Goal: Task Accomplishment & Management: Manage account settings

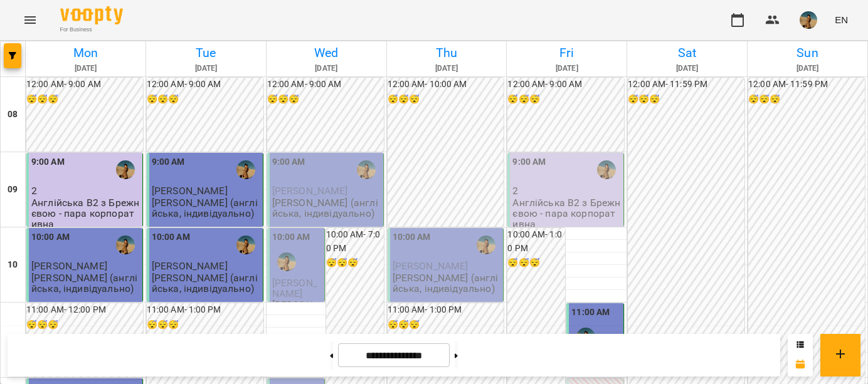
scroll to position [641, 0]
click at [458, 355] on button at bounding box center [456, 356] width 3 height 28
type input "**********"
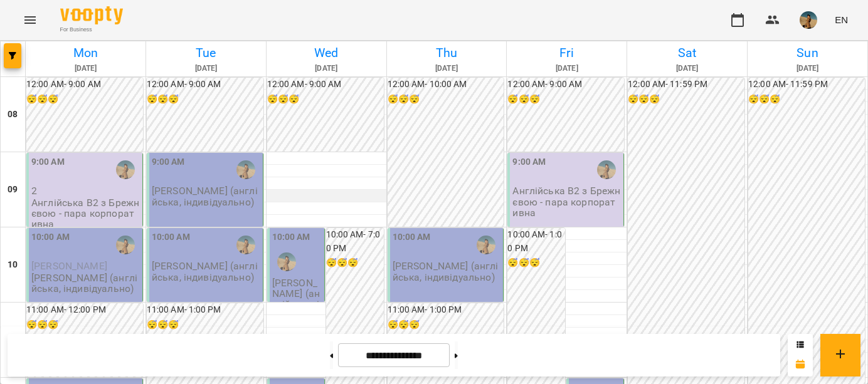
scroll to position [0, 0]
click at [806, 16] on img "button" at bounding box center [808, 20] width 18 height 18
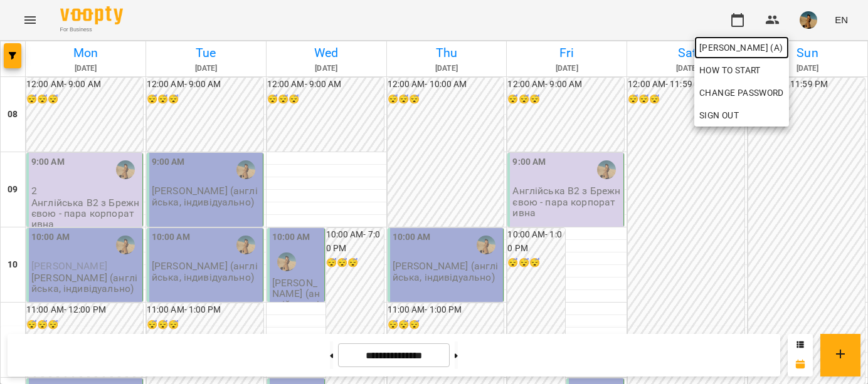
click at [737, 43] on span "[PERSON_NAME] (а)" at bounding box center [741, 47] width 85 height 15
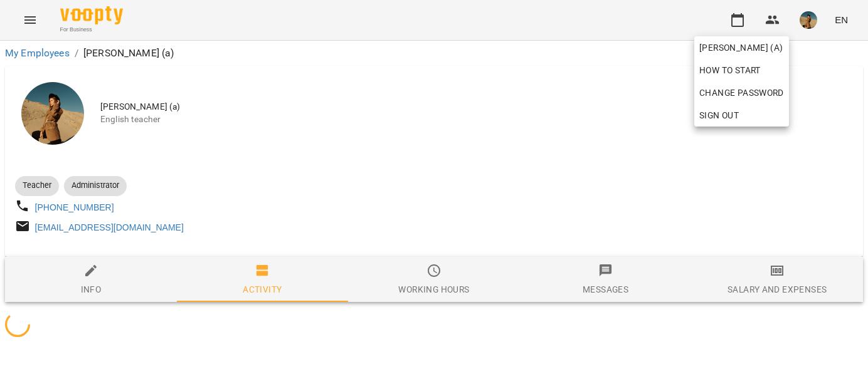
click at [451, 266] on div at bounding box center [434, 192] width 868 height 384
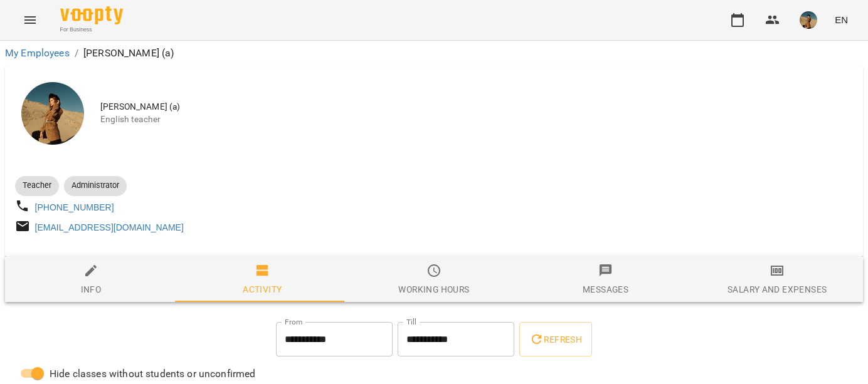
click at [435, 285] on span "Working hours" at bounding box center [433, 280] width 157 height 34
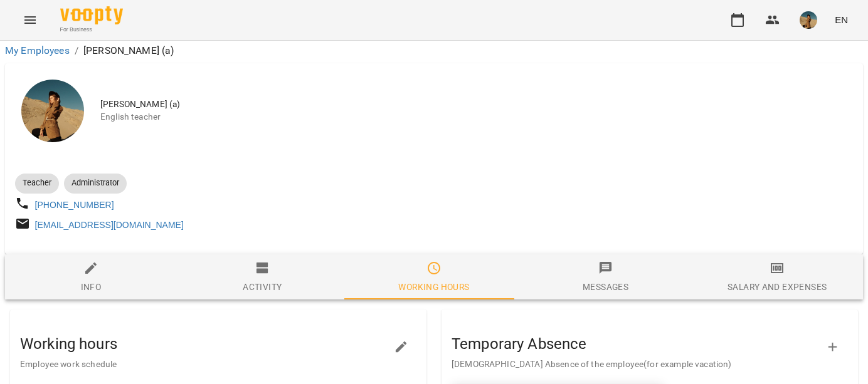
scroll to position [311, 0]
click at [401, 340] on icon "button" at bounding box center [401, 347] width 15 height 15
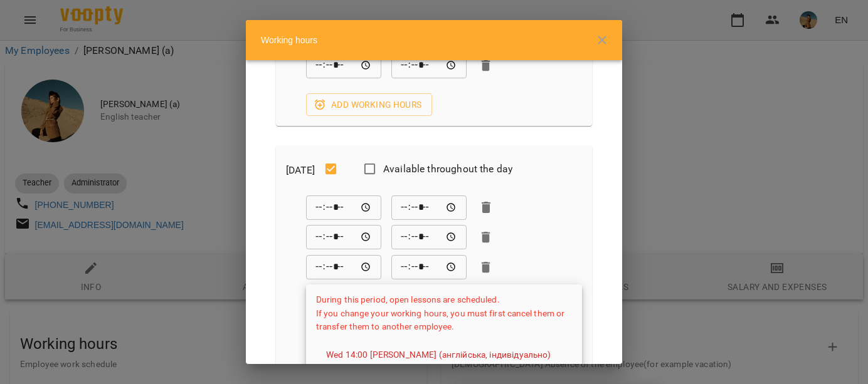
scroll to position [140, 0]
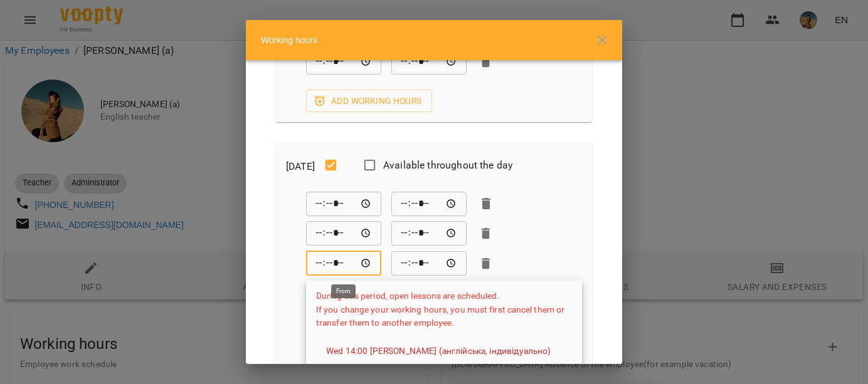
click at [354, 264] on input "*****" at bounding box center [343, 263] width 75 height 25
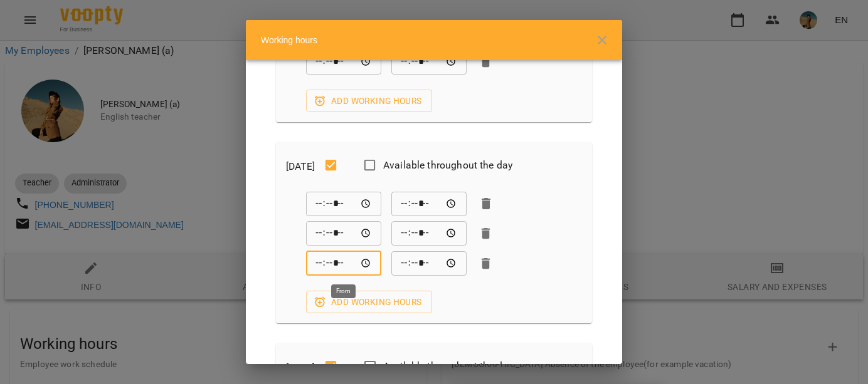
type input "*****"
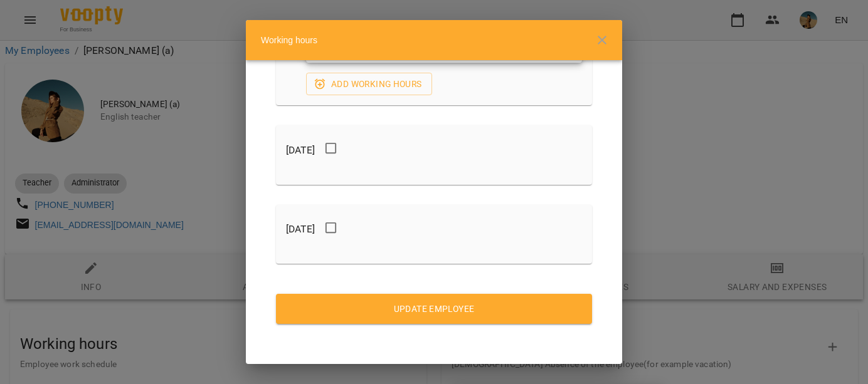
scroll to position [1367, 0]
click at [461, 312] on span "Update Employee" at bounding box center [434, 309] width 296 height 15
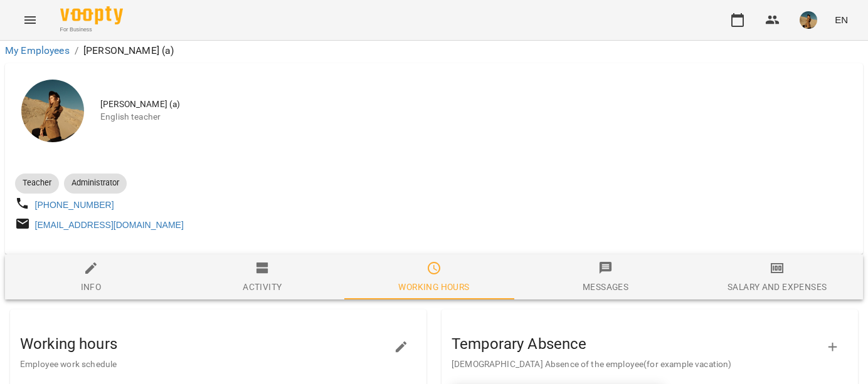
scroll to position [0, 0]
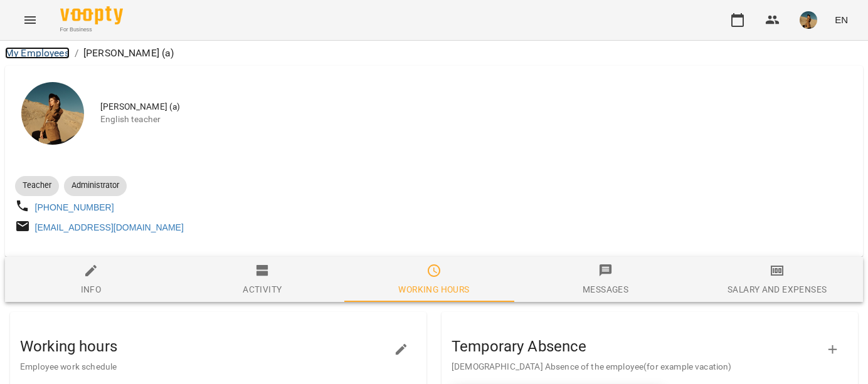
click at [52, 53] on link "My Employees" at bounding box center [37, 53] width 65 height 12
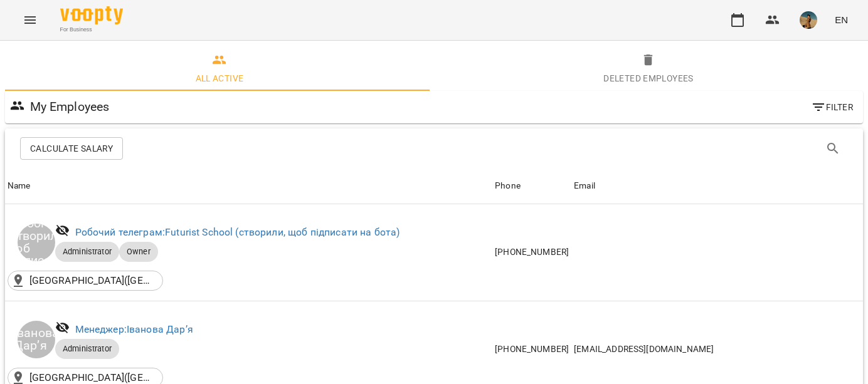
click at [26, 22] on icon "Menu" at bounding box center [30, 20] width 15 height 15
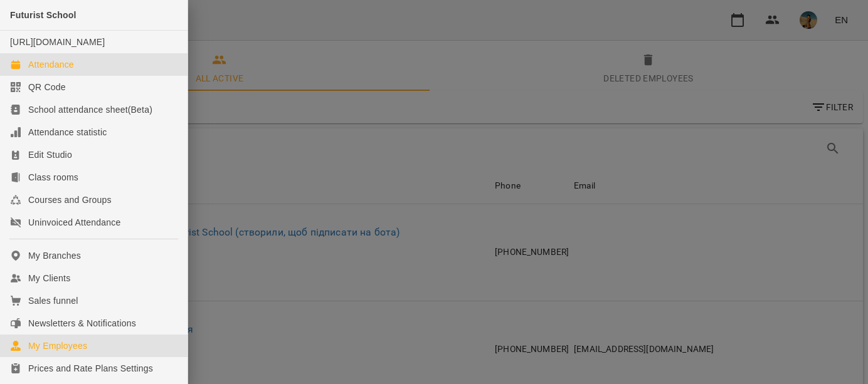
click at [55, 71] on div "Attendance" at bounding box center [51, 64] width 46 height 13
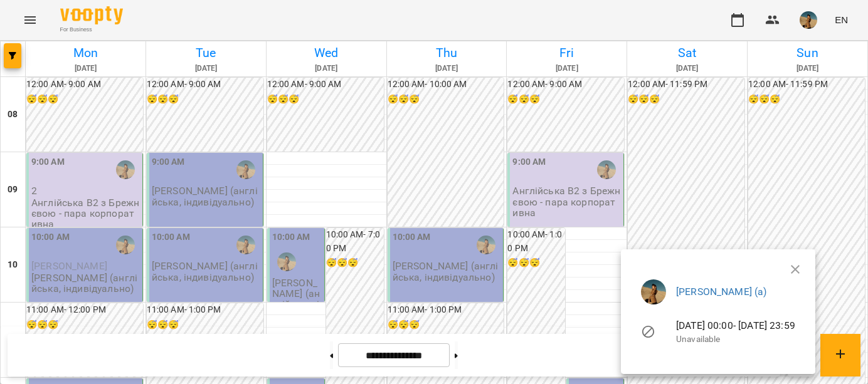
drag, startPoint x: 835, startPoint y: 270, endPoint x: 724, endPoint y: 255, distance: 112.6
click at [805, 270] on ul "[PERSON_NAME] (а) [DATE] 00:00 - [DATE] 23:59 Unavailable" at bounding box center [718, 315] width 174 height 90
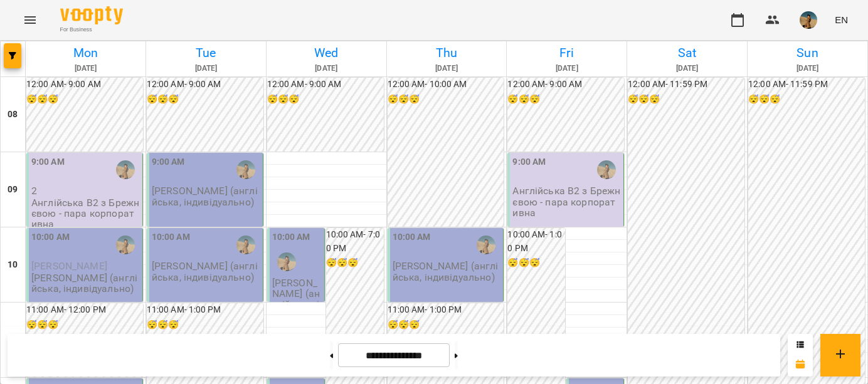
scroll to position [248, 0]
click at [330, 366] on button at bounding box center [331, 356] width 3 height 28
type input "**********"
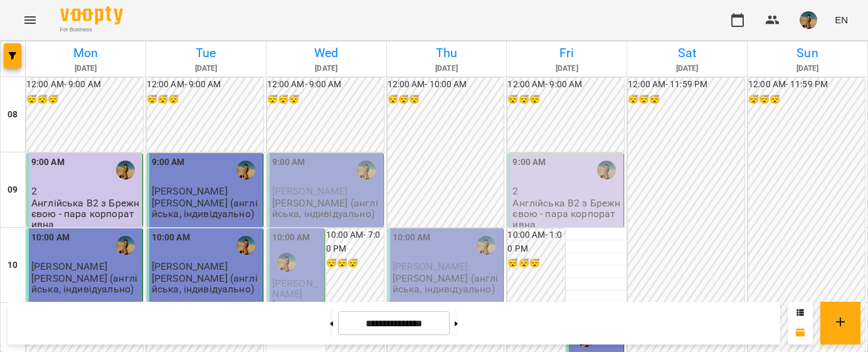
scroll to position [724, 0]
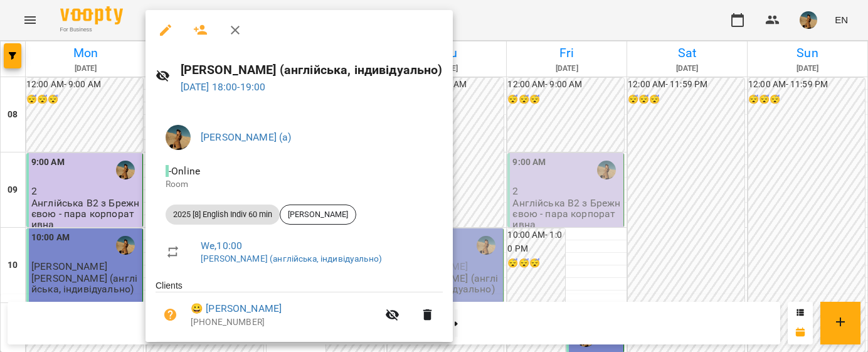
click at [652, 98] on div at bounding box center [434, 176] width 868 height 352
